Goal: Task Accomplishment & Management: Use online tool/utility

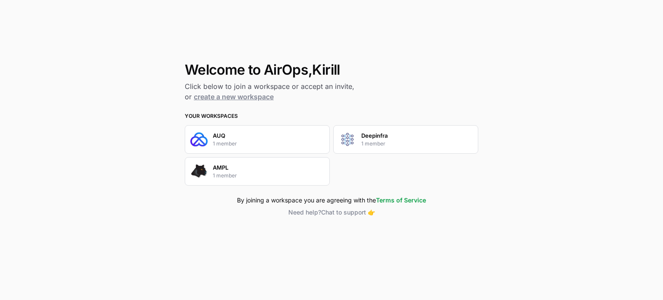
click at [234, 136] on div "AUQ 1 member" at bounding box center [225, 139] width 24 height 16
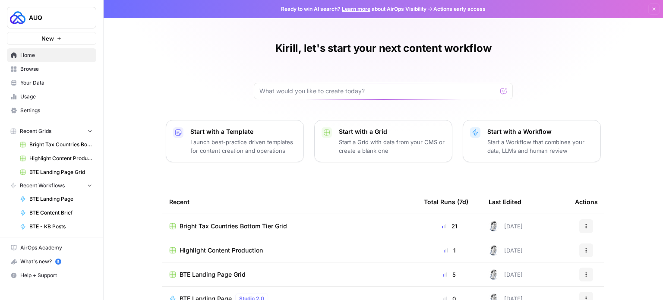
click at [537, 79] on div "Kirill, let's start your next content workflow Start with a Template Launch bes…" at bounding box center [383, 198] width 559 height 397
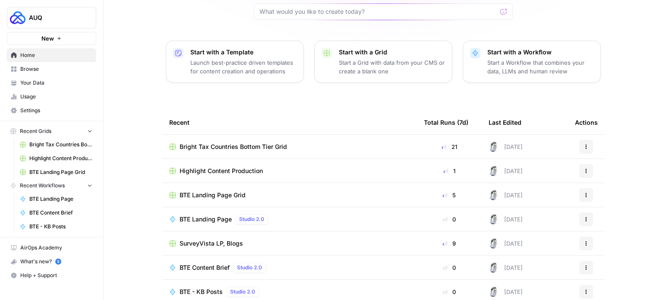
click at [231, 198] on span "BTE Landing Page Grid" at bounding box center [213, 195] width 66 height 9
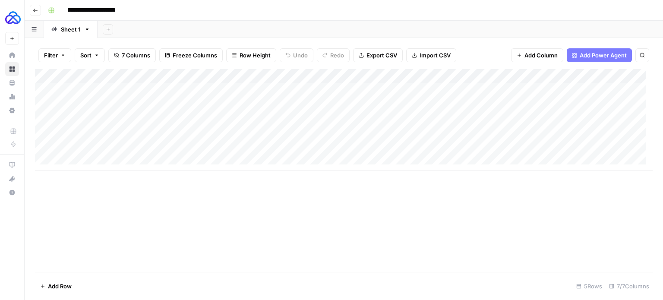
click at [385, 88] on div "Add Column" at bounding box center [344, 120] width 618 height 102
click at [409, 88] on div "Add Column" at bounding box center [344, 120] width 618 height 102
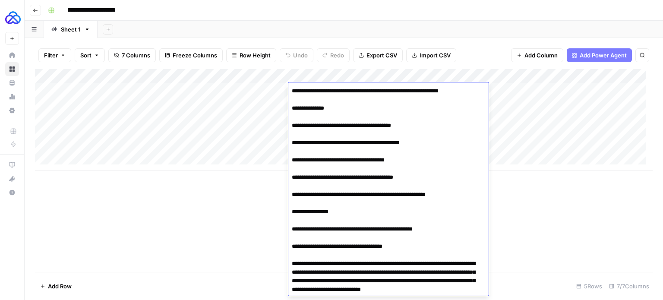
scroll to position [1140, 0]
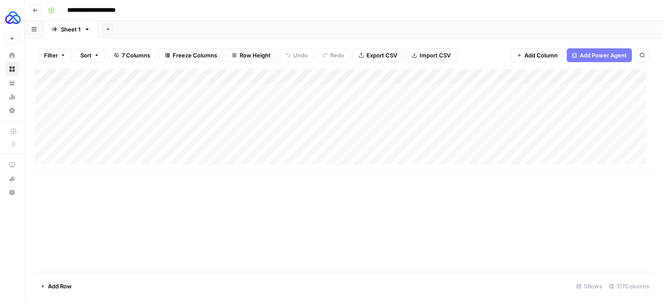
click at [537, 206] on div "Add Column" at bounding box center [344, 170] width 618 height 203
click at [213, 76] on div "Add Column" at bounding box center [344, 120] width 618 height 102
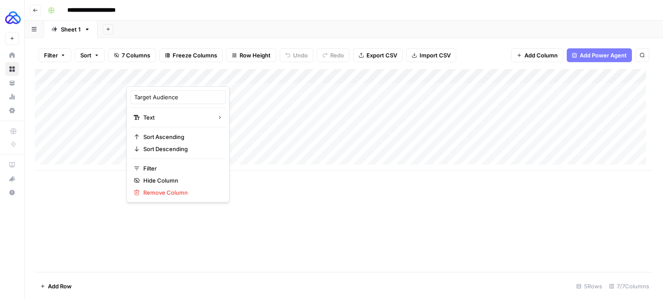
click at [317, 193] on div "Add Column" at bounding box center [344, 170] width 618 height 203
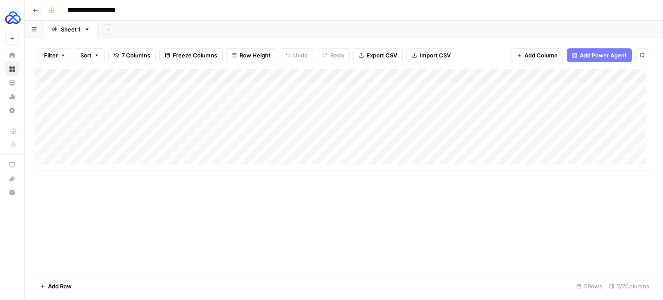
click at [35, 10] on icon "button" at bounding box center [35, 10] width 5 height 5
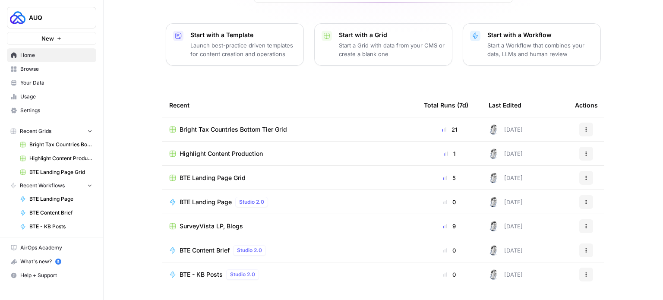
scroll to position [96, 0]
click at [207, 198] on span "BTE Landing Page" at bounding box center [206, 202] width 52 height 9
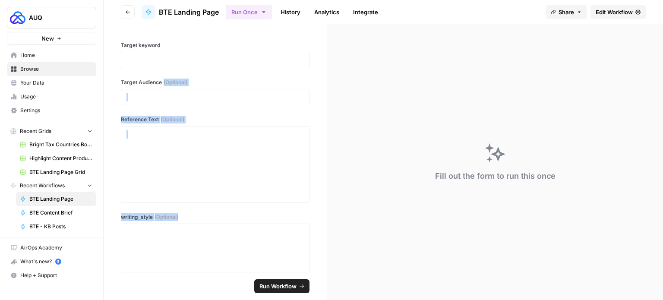
drag, startPoint x: 122, startPoint y: 87, endPoint x: 218, endPoint y: 232, distance: 173.6
click at [218, 232] on div "Target keyword Target Audience (Optional) Reference Text (Optional) writing_sty…" at bounding box center [215, 148] width 223 height 248
click at [159, 96] on p at bounding box center [214, 97] width 177 height 9
click at [615, 8] on span "Edit Workflow" at bounding box center [614, 12] width 37 height 9
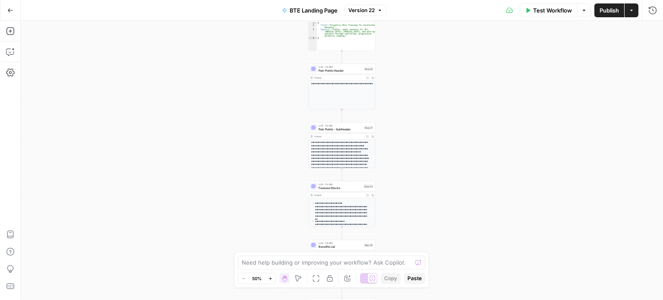
click at [587, 13] on button "Options" at bounding box center [584, 10] width 14 height 14
click at [566, 29] on span "Run Test" at bounding box center [560, 30] width 38 height 9
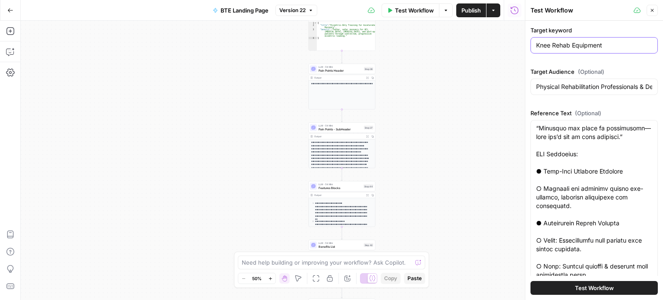
click at [555, 44] on input "Knee Rehab Equipment" at bounding box center [594, 45] width 116 height 9
click at [556, 44] on input "Knee Rehab Equipment" at bounding box center [594, 45] width 116 height 9
click at [561, 45] on input "Knee Rehab Equipment" at bounding box center [594, 45] width 116 height 9
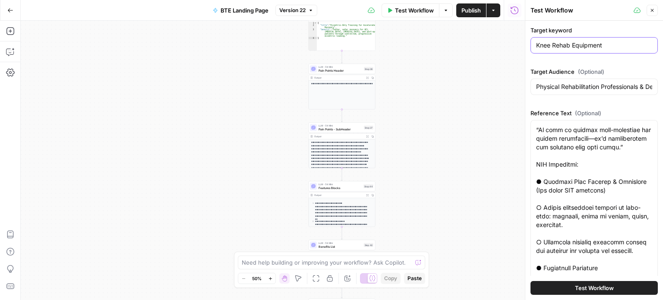
scroll to position [230, 0]
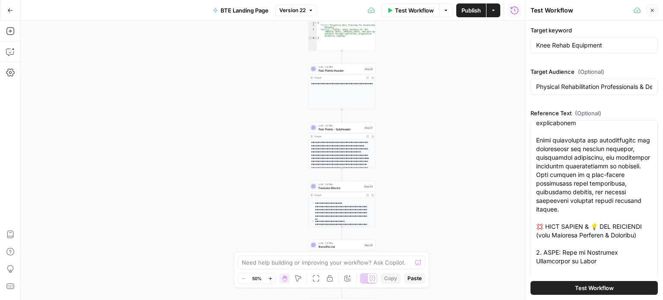
click at [537, 66] on div "Target keyword Knee Rehab Equipment Target Audience (Optional) Physical Rehabil…" at bounding box center [594, 215] width 127 height 378
click at [494, 14] on button "Actions" at bounding box center [494, 10] width 14 height 14
click at [486, 49] on div "**********" at bounding box center [273, 160] width 504 height 279
click at [13, 6] on button "Go Back" at bounding box center [11, 11] width 16 height 16
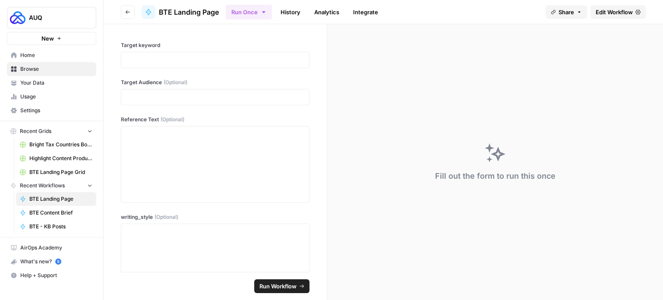
click at [61, 160] on span "Highlight Content Production" at bounding box center [60, 159] width 63 height 8
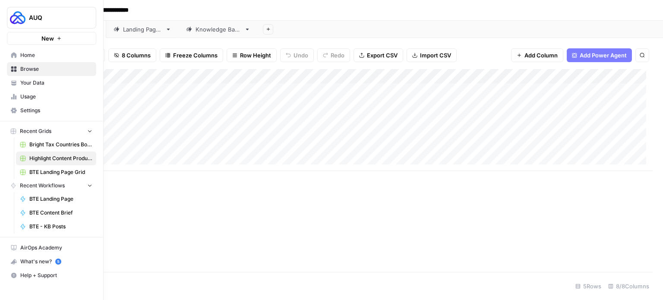
click at [30, 49] on link "Home" at bounding box center [51, 55] width 89 height 14
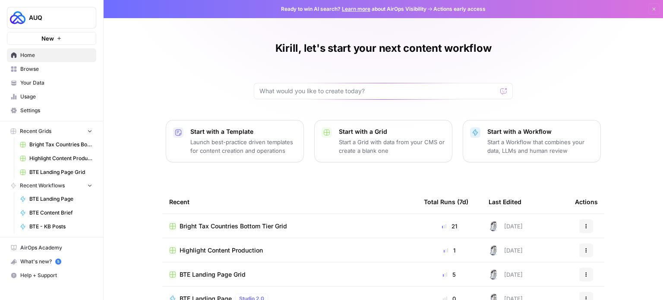
click at [47, 68] on span "Browse" at bounding box center [56, 69] width 72 height 8
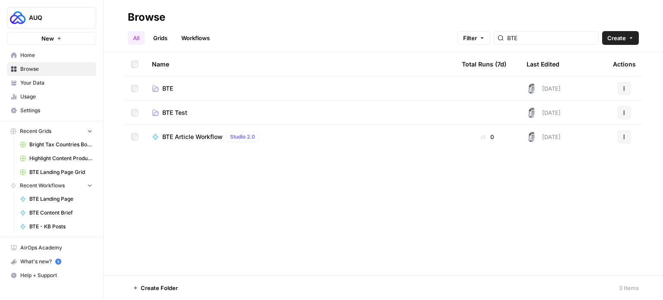
click at [557, 32] on div "BTE" at bounding box center [546, 38] width 105 height 14
type input "B"
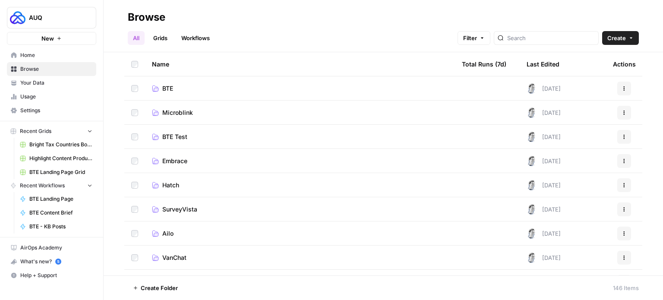
click at [174, 110] on span "Microblink" at bounding box center [177, 112] width 31 height 9
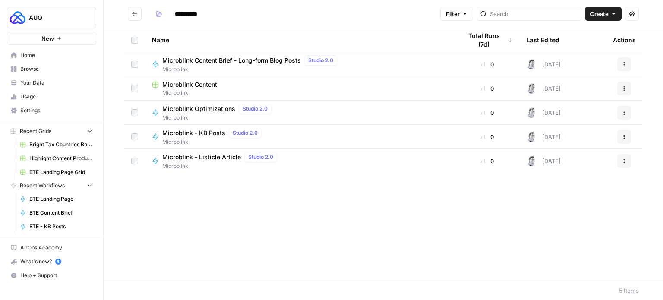
click at [188, 60] on span "Microblink Content Brief - Long-form Blog Posts" at bounding box center [231, 60] width 139 height 9
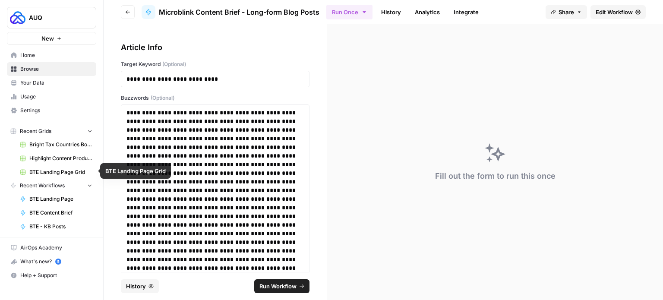
click at [67, 198] on span "BTE Landing Page" at bounding box center [60, 199] width 63 height 8
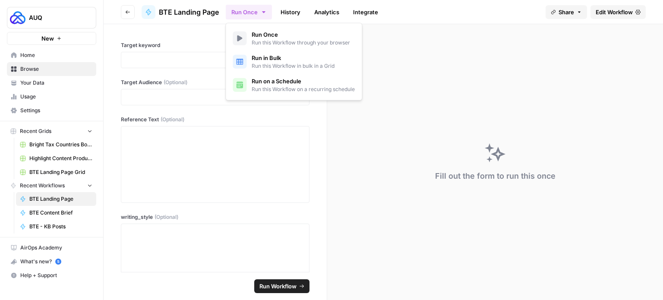
click at [266, 11] on icon "button" at bounding box center [263, 12] width 7 height 7
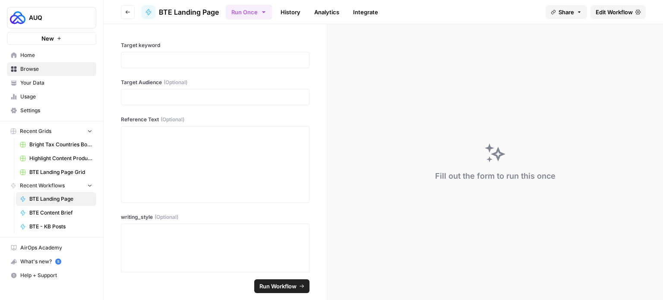
click at [209, 31] on div "Target keyword Target Audience (Optional) Reference Text (Optional) writing_sty…" at bounding box center [215, 148] width 223 height 248
click at [237, 61] on p at bounding box center [214, 60] width 177 height 9
click at [249, 43] on label "Target keyword" at bounding box center [215, 45] width 189 height 8
click at [207, 64] on div at bounding box center [215, 60] width 189 height 16
click at [204, 60] on p at bounding box center [214, 60] width 177 height 9
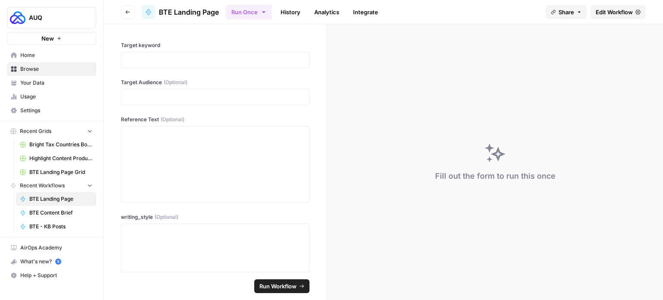
click at [620, 16] on span "Edit Workflow" at bounding box center [614, 12] width 37 height 9
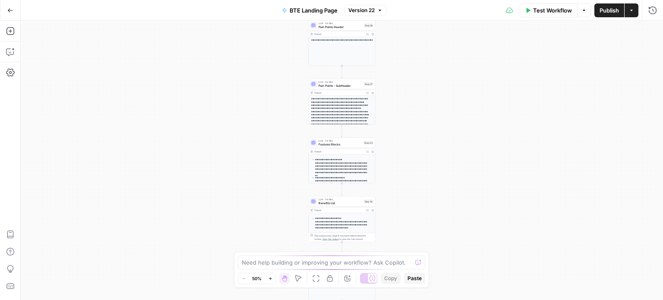
click at [585, 10] on icon "button" at bounding box center [583, 10] width 5 height 5
click at [561, 10] on span "Test Workflow" at bounding box center [552, 10] width 39 height 9
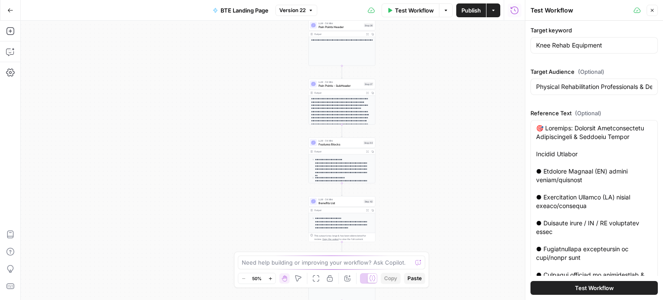
click at [497, 15] on button "Actions" at bounding box center [494, 10] width 14 height 14
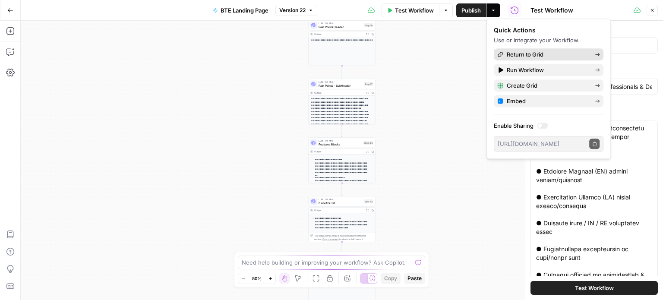
click at [521, 51] on span "Return to Grid" at bounding box center [547, 54] width 81 height 9
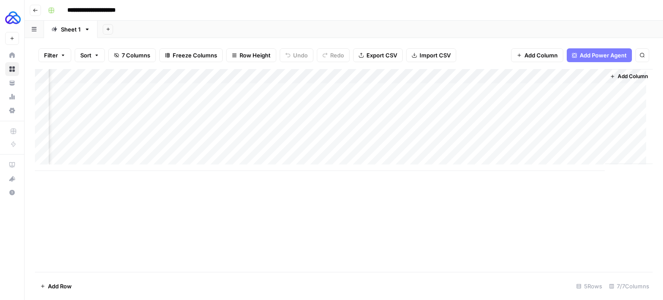
scroll to position [0, 200]
click at [425, 76] on div "Add Column" at bounding box center [344, 120] width 618 height 102
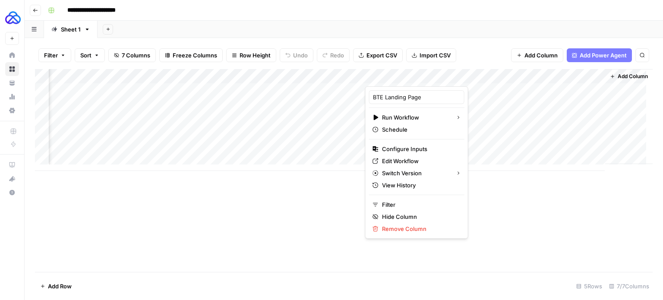
click at [425, 76] on div at bounding box center [404, 77] width 78 height 17
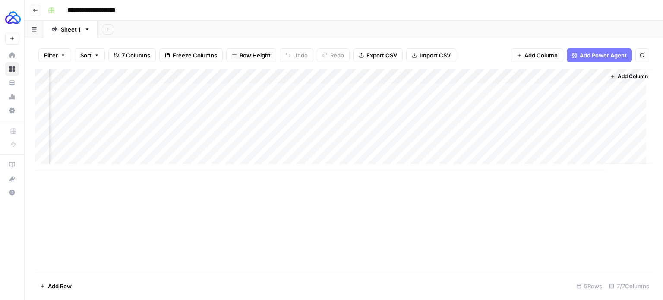
click at [517, 182] on div "Add Column" at bounding box center [344, 170] width 618 height 203
click at [423, 89] on div "Add Column" at bounding box center [344, 120] width 618 height 102
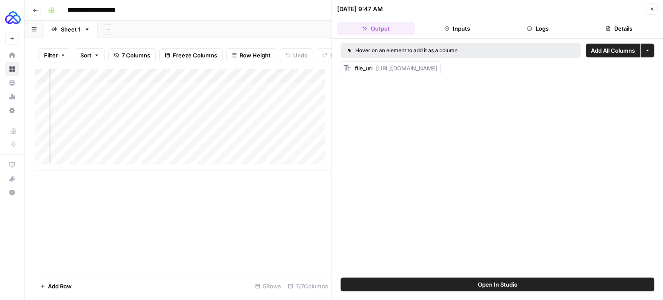
click at [597, 24] on button "Details" at bounding box center [619, 29] width 78 height 14
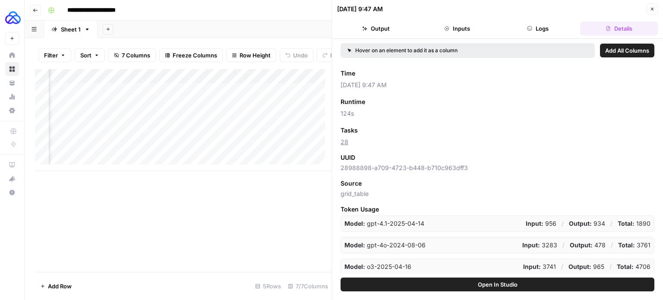
scroll to position [50, 0]
click at [375, 129] on span "Add as Column" at bounding box center [384, 130] width 38 height 8
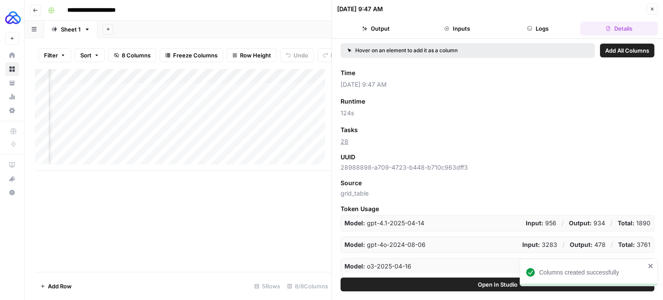
scroll to position [0, 461]
click at [296, 178] on div "Add Column" at bounding box center [183, 170] width 297 height 203
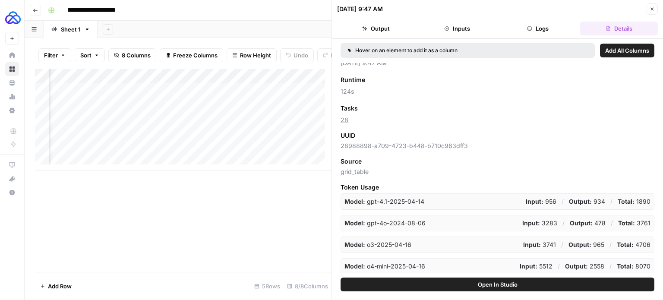
scroll to position [0, 0]
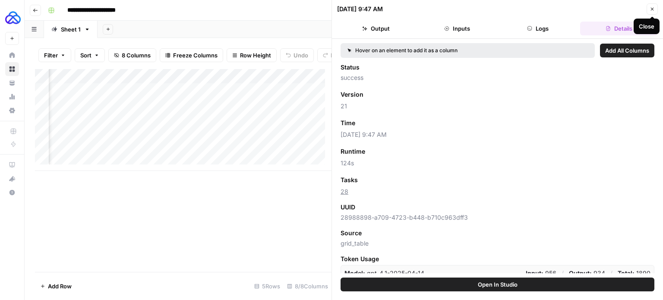
click at [649, 7] on button "Close" at bounding box center [652, 8] width 11 height 11
